Goal: Transaction & Acquisition: Purchase product/service

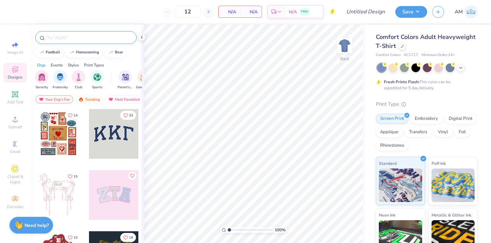
click at [84, 41] on div at bounding box center [85, 37] width 101 height 13
click at [83, 39] on input "text" at bounding box center [89, 37] width 86 height 7
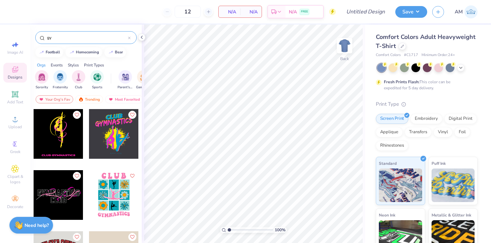
type input "g"
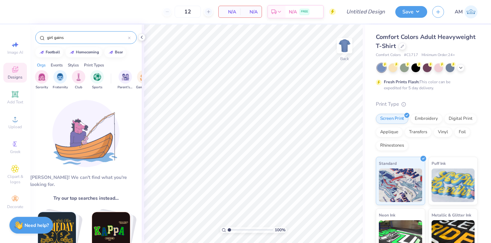
click at [92, 37] on input "girl gains" at bounding box center [87, 37] width 82 height 7
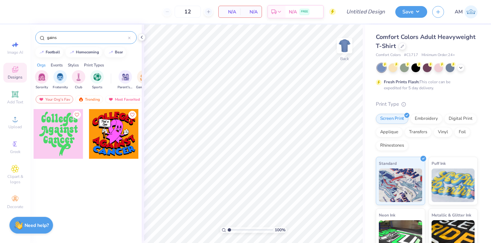
click at [86, 39] on input "gains" at bounding box center [87, 37] width 82 height 7
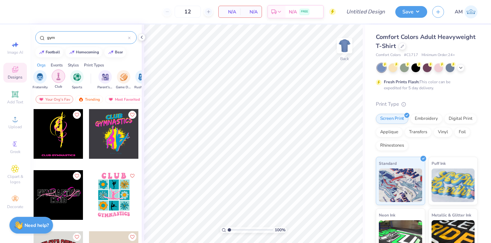
scroll to position [0, 22]
type input "gym"
click at [76, 77] on img "filter for Sports" at bounding box center [76, 77] width 8 height 8
click at [78, 77] on img "filter for Club" at bounding box center [75, 77] width 7 height 8
click at [41, 80] on img "filter for Sports" at bounding box center [39, 77] width 8 height 8
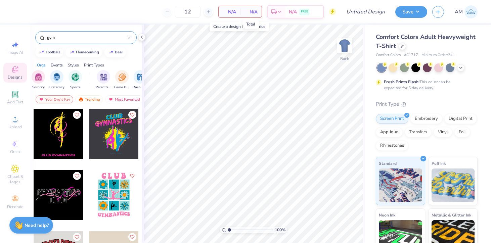
click at [252, 9] on span "N/A" at bounding box center [250, 11] width 13 height 7
click at [227, 15] on span "N/A" at bounding box center [229, 11] width 13 height 7
click at [232, 12] on span "N/A" at bounding box center [229, 11] width 13 height 7
click at [170, 10] on div "12" at bounding box center [188, 12] width 50 height 12
click at [165, 10] on div "12" at bounding box center [188, 12] width 50 height 12
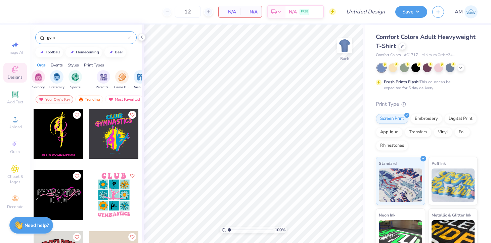
click at [112, 43] on div "gym" at bounding box center [85, 37] width 101 height 13
click at [130, 38] on icon at bounding box center [129, 38] width 3 height 3
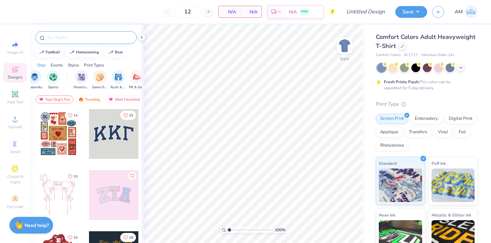
scroll to position [0, 44]
click at [404, 47] on icon at bounding box center [402, 45] width 3 height 3
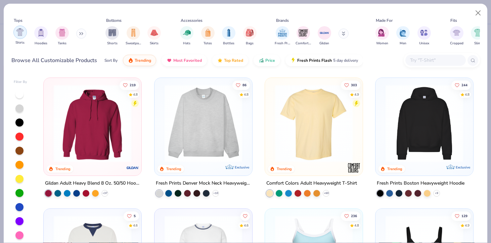
click at [16, 34] on img "filter for Shirts" at bounding box center [20, 32] width 8 height 8
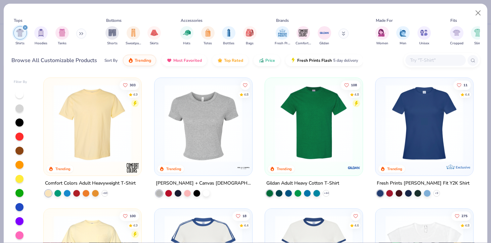
click at [83, 33] on icon at bounding box center [81, 33] width 4 height 3
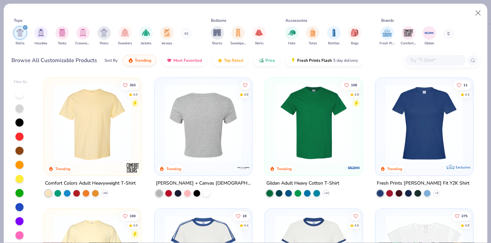
click at [161, 123] on img at bounding box center [119, 124] width 84 height 78
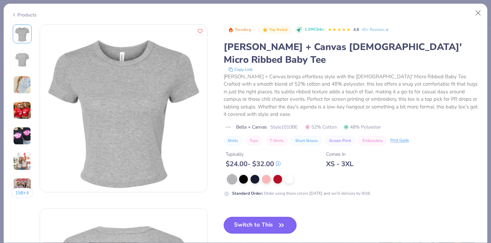
click at [257, 217] on button "Switch to This" at bounding box center [260, 225] width 73 height 17
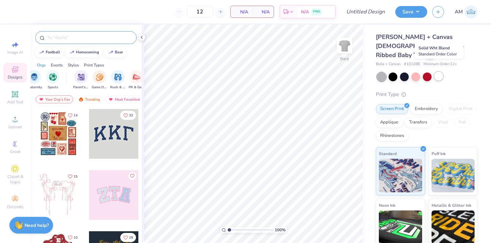
click at [437, 72] on div at bounding box center [439, 76] width 9 height 9
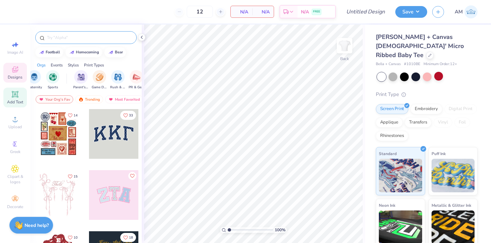
click at [11, 95] on icon at bounding box center [15, 94] width 8 height 8
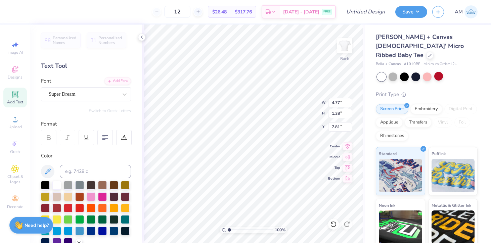
scroll to position [6, 1]
click at [41, 186] on div at bounding box center [45, 184] width 9 height 9
type textarea "i UCR Girl Gains"
click at [345, 159] on icon at bounding box center [347, 156] width 9 height 8
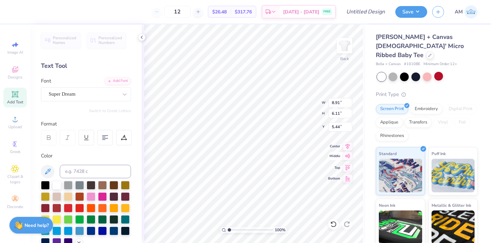
type input "8.91"
type input "6.11"
type input "5.44"
click at [346, 158] on icon at bounding box center [347, 156] width 9 height 8
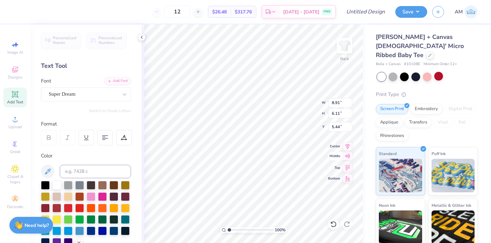
type textarea "i UCR Girl Gains"
type input "2.10"
click at [112, 98] on div "Super Dream" at bounding box center [83, 94] width 71 height 10
type textarea "I"
